Goal: Task Accomplishment & Management: Manage account settings

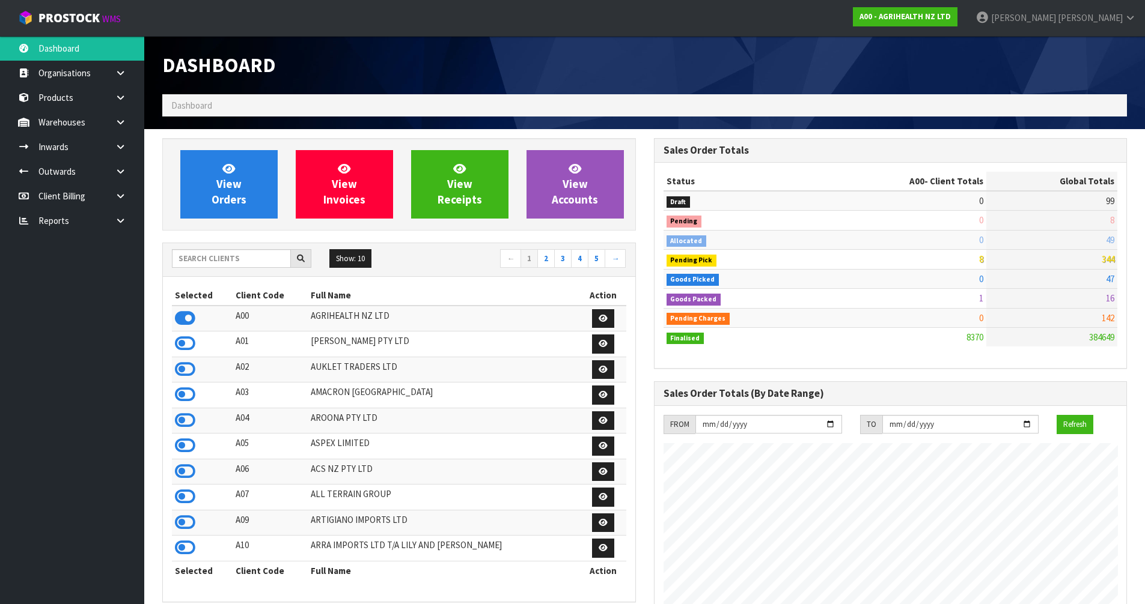
scroll to position [910, 491]
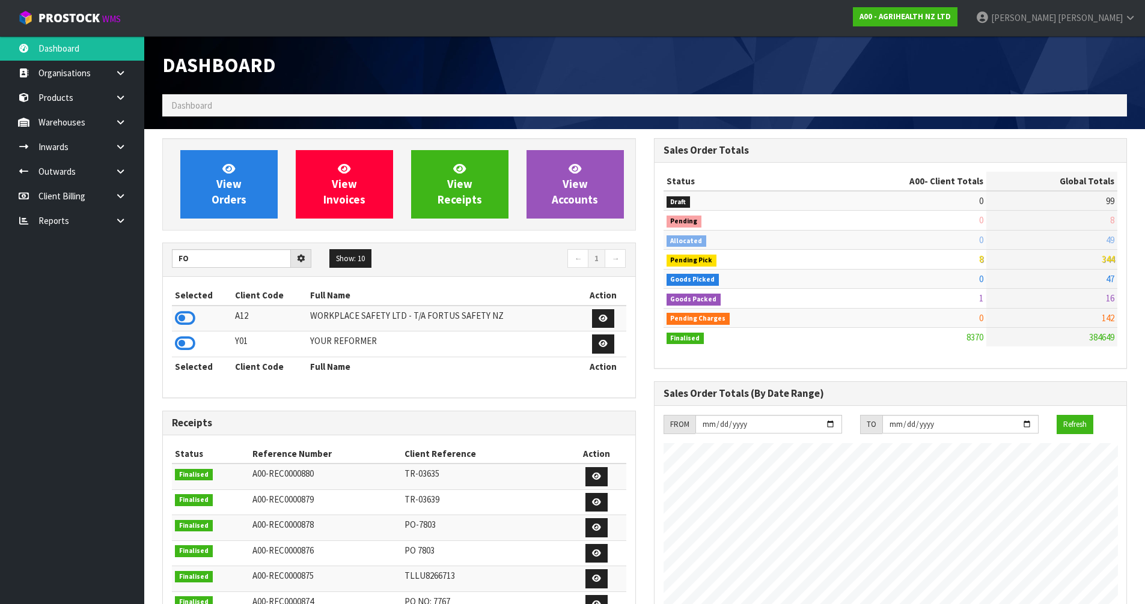
type input "F"
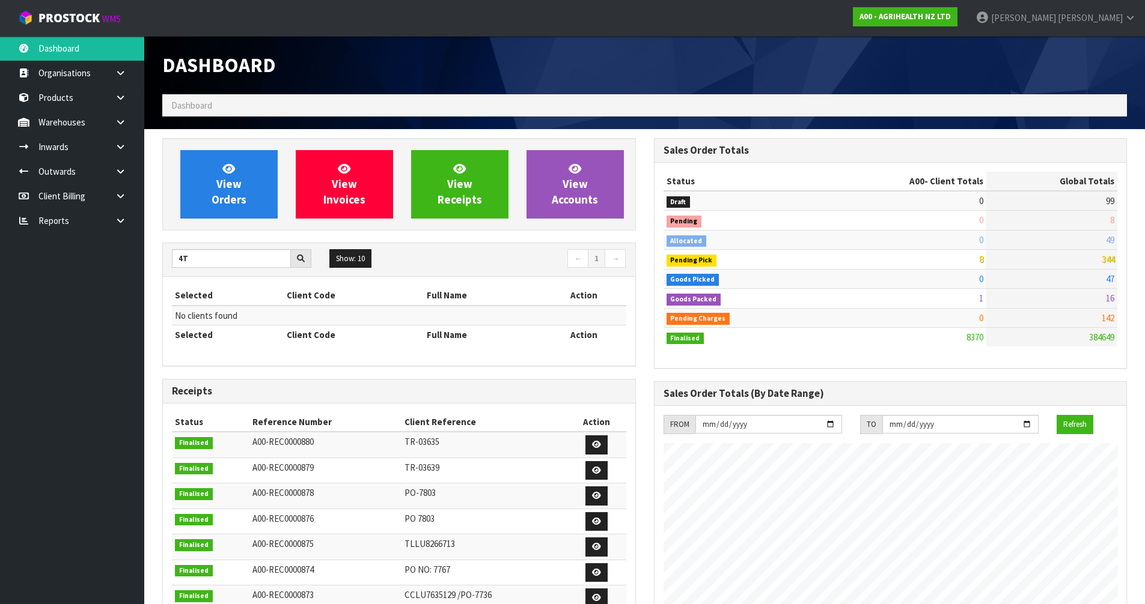
type input "4"
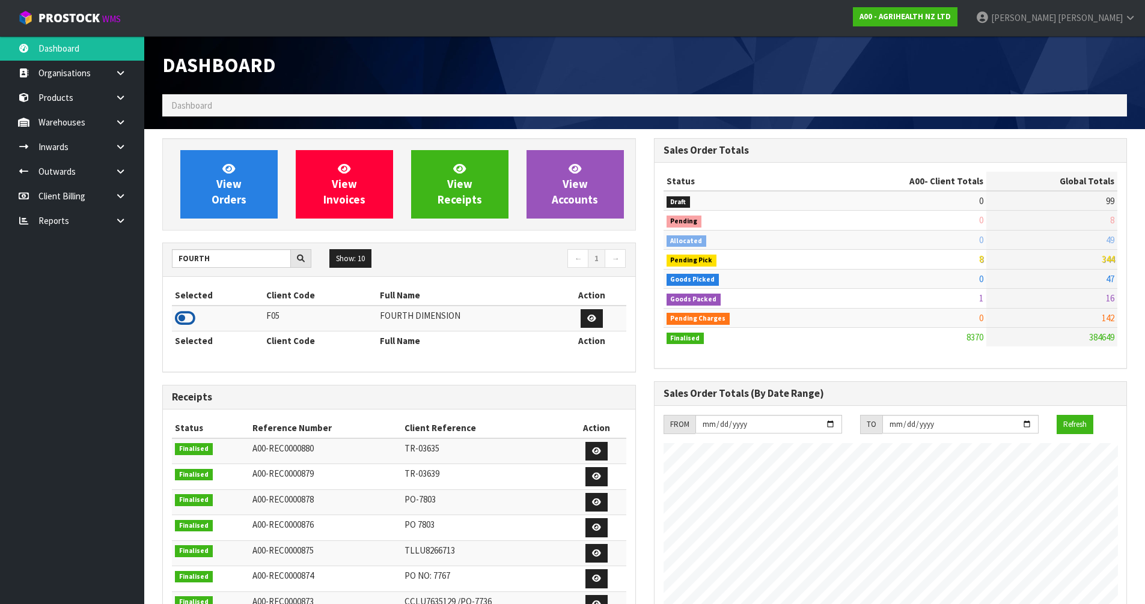
type input "FOURTH"
click at [189, 319] on icon at bounding box center [185, 318] width 20 height 18
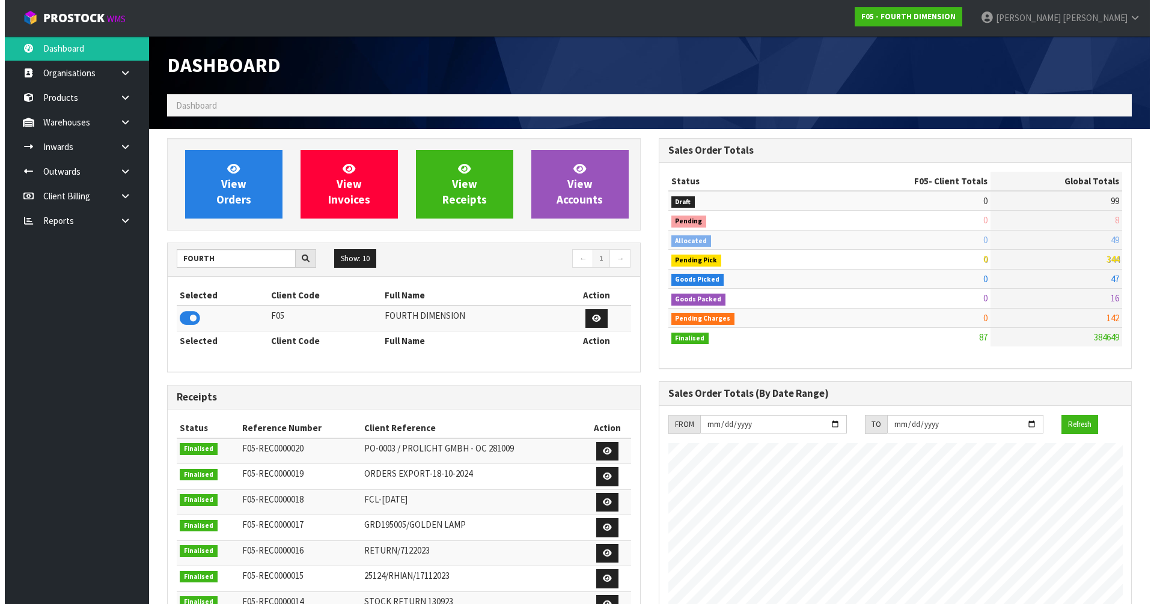
scroll to position [735, 491]
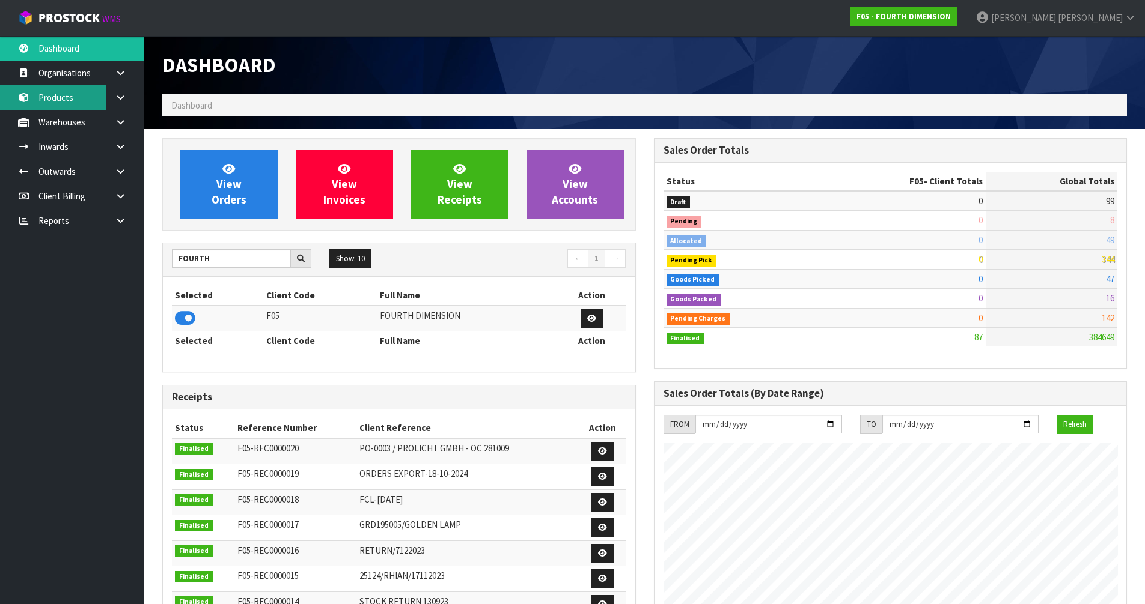
click at [72, 98] on link "Products" at bounding box center [72, 97] width 144 height 25
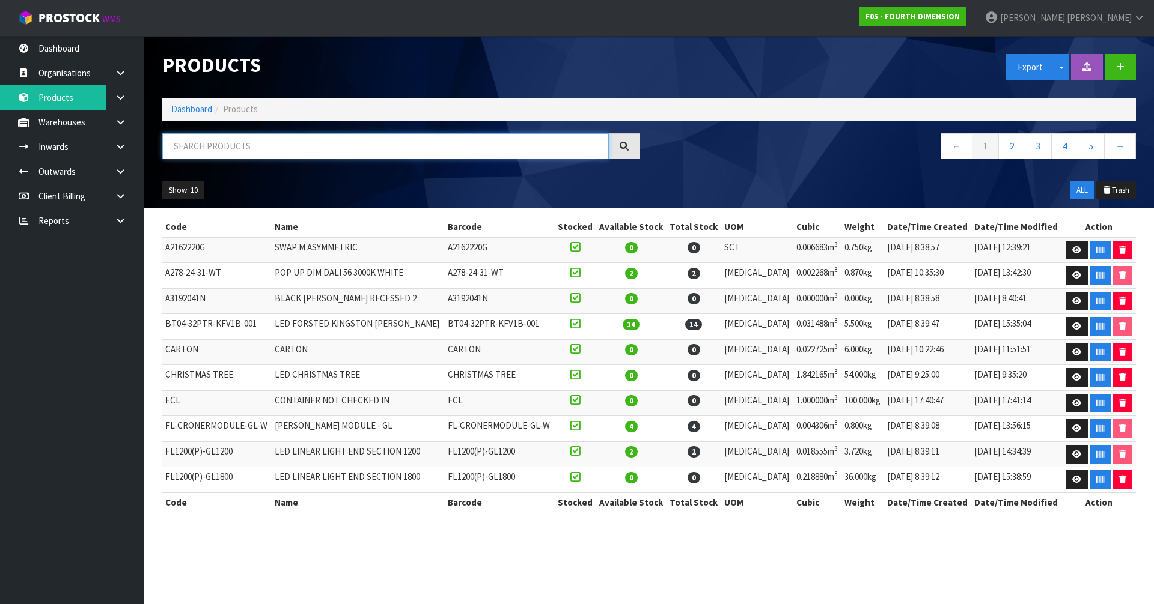
click at [258, 152] on input "text" at bounding box center [385, 146] width 446 height 26
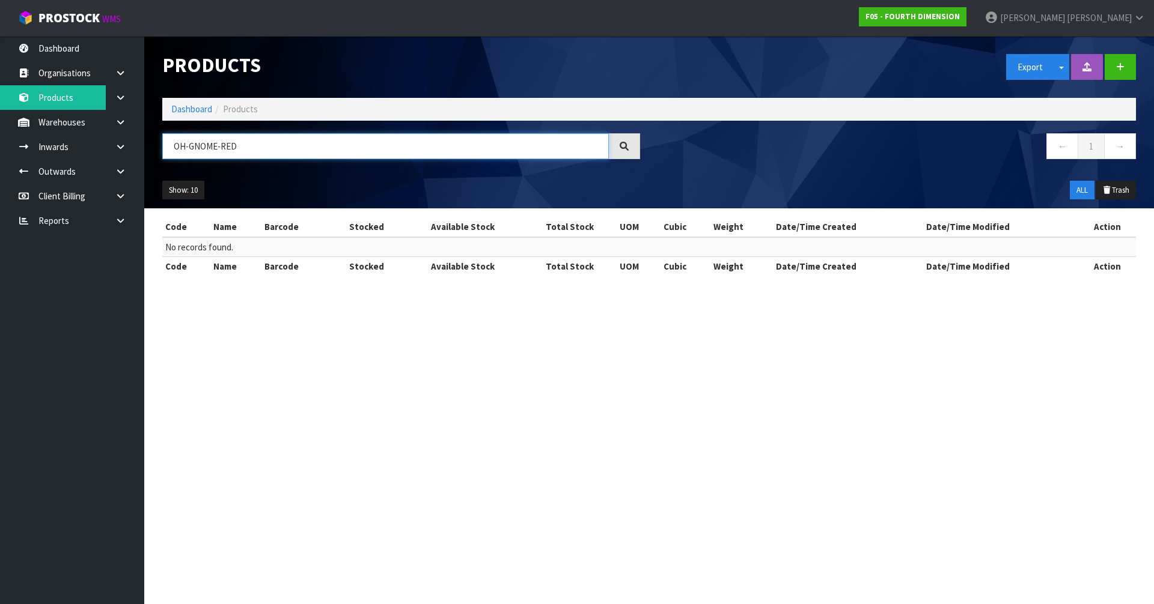
click at [228, 150] on input "OH-GNOME-RED" at bounding box center [385, 146] width 446 height 26
type input "OH-GNOME-RED"
click at [126, 130] on link at bounding box center [125, 122] width 38 height 25
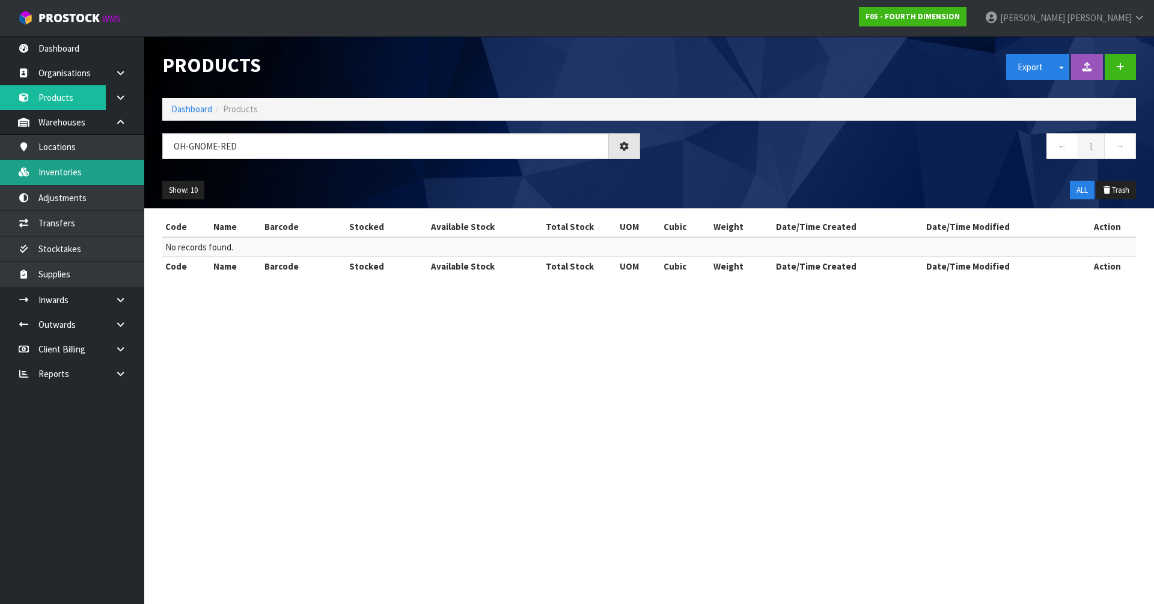
click at [81, 169] on link "Inventories" at bounding box center [72, 172] width 144 height 25
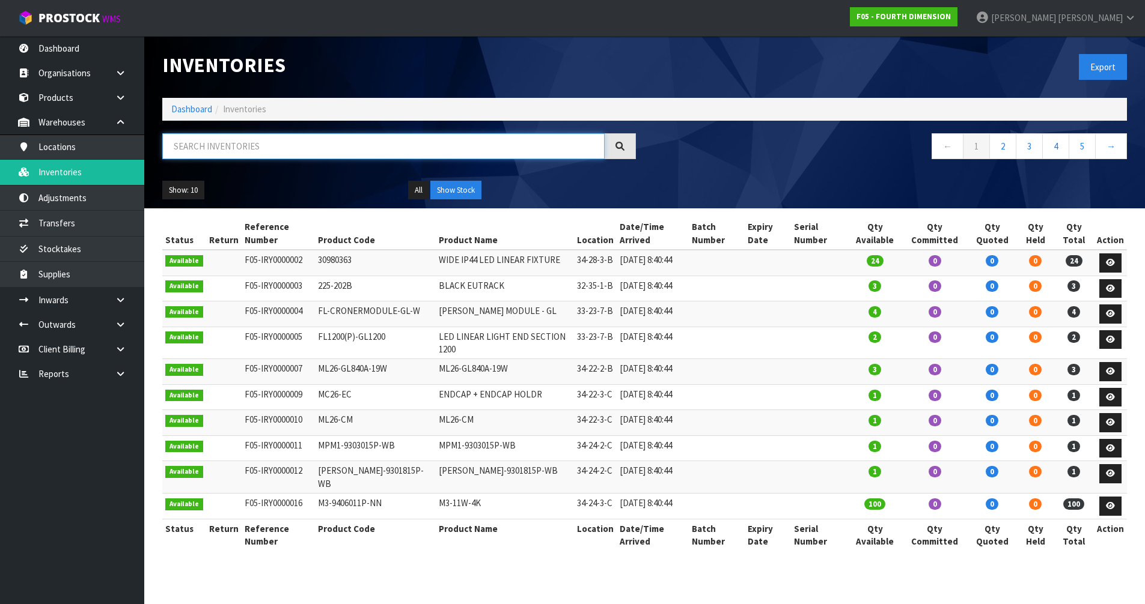
click at [260, 145] on input "text" at bounding box center [383, 146] width 442 height 26
paste input "OH-GNOME-RED"
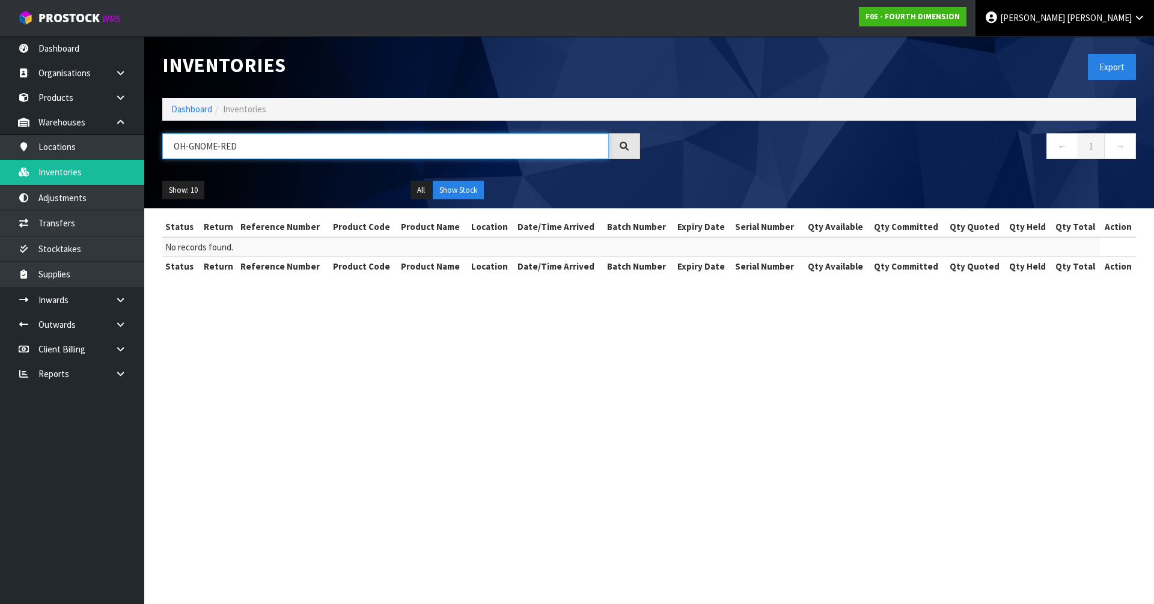
type input "OH-GNOME-RED"
click at [1125, 31] on link "[PERSON_NAME]" at bounding box center [1064, 18] width 178 height 36
click at [1080, 53] on link "Logout" at bounding box center [1105, 48] width 95 height 16
